Goal: Task Accomplishment & Management: Manage account settings

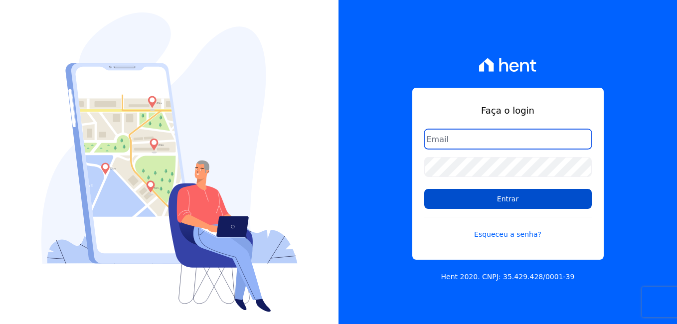
type input "[EMAIL_ADDRESS][DOMAIN_NAME]"
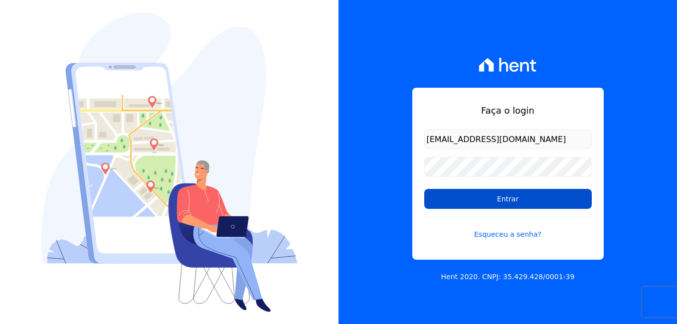
click at [490, 201] on input "Entrar" at bounding box center [507, 199] width 167 height 20
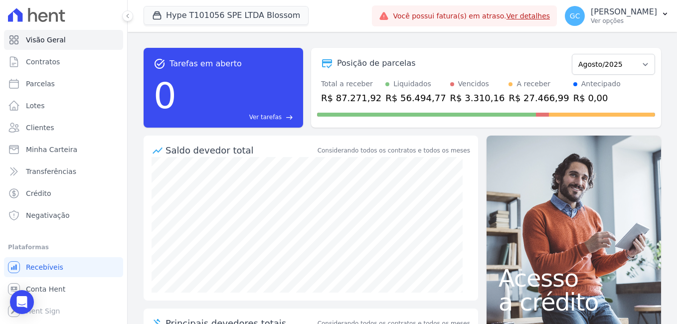
click at [506, 17] on link "Ver detalhes" at bounding box center [528, 16] width 44 height 8
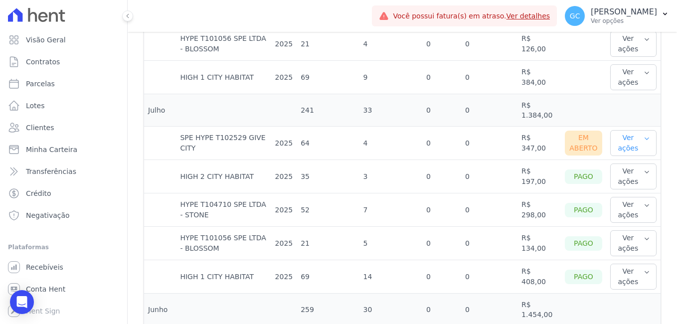
scroll to position [448, 0]
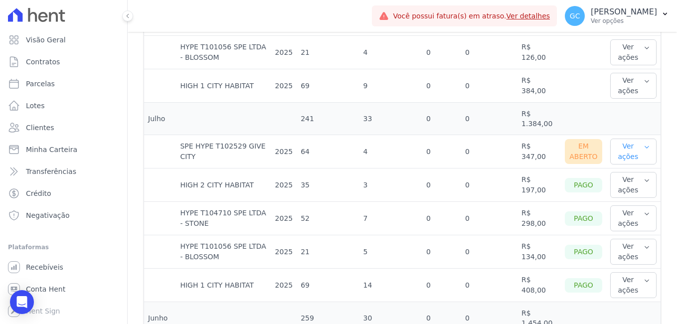
click at [631, 139] on button "Ver ações" at bounding box center [633, 152] width 46 height 26
click at [632, 191] on link "Nota fiscal eletrônica" at bounding box center [651, 196] width 74 height 10
click at [632, 179] on link "Ver boleto" at bounding box center [651, 184] width 74 height 10
